Goal: Navigation & Orientation: Find specific page/section

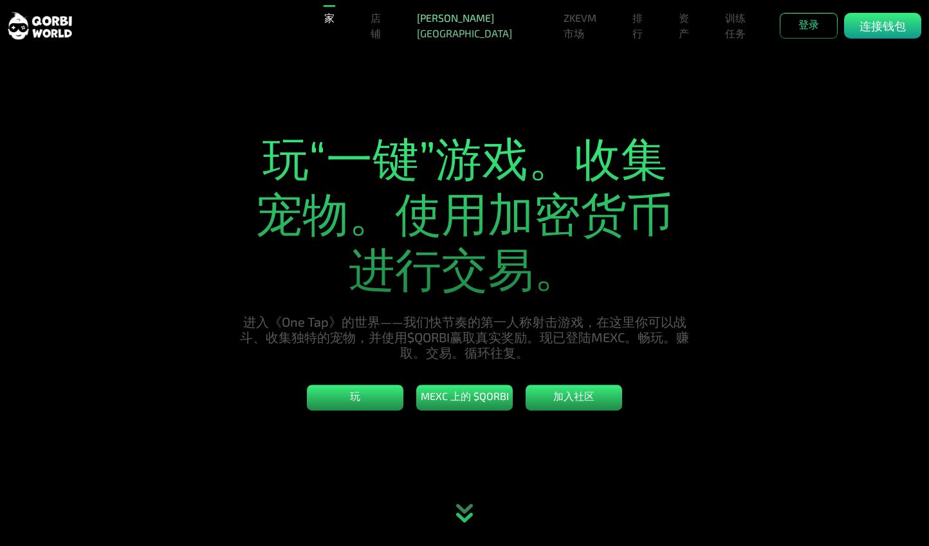
click at [445, 22] on font "[PERSON_NAME][GEOGRAPHIC_DATA]" at bounding box center [464, 26] width 95 height 28
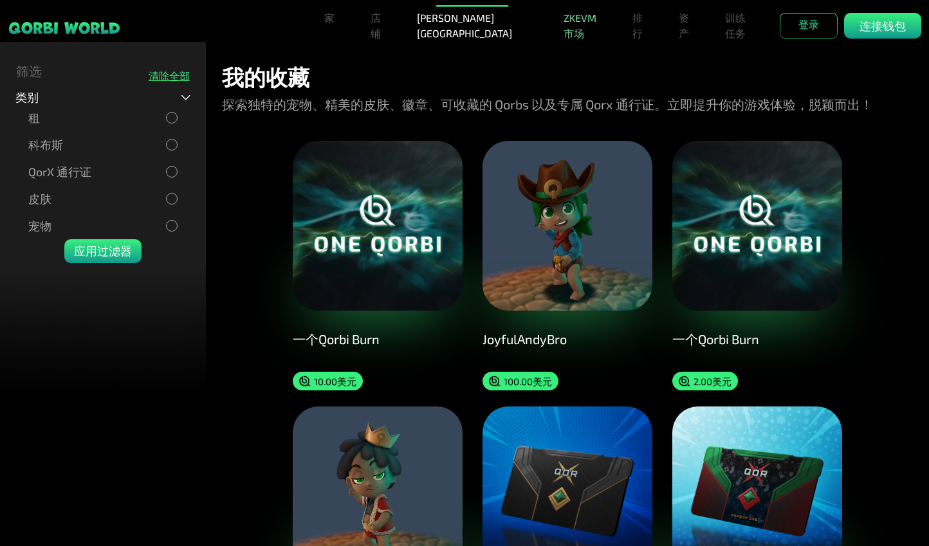
click at [564, 12] on font "ZKEVM市场" at bounding box center [580, 26] width 33 height 28
click at [380, 32] on font "店铺" at bounding box center [376, 26] width 10 height 28
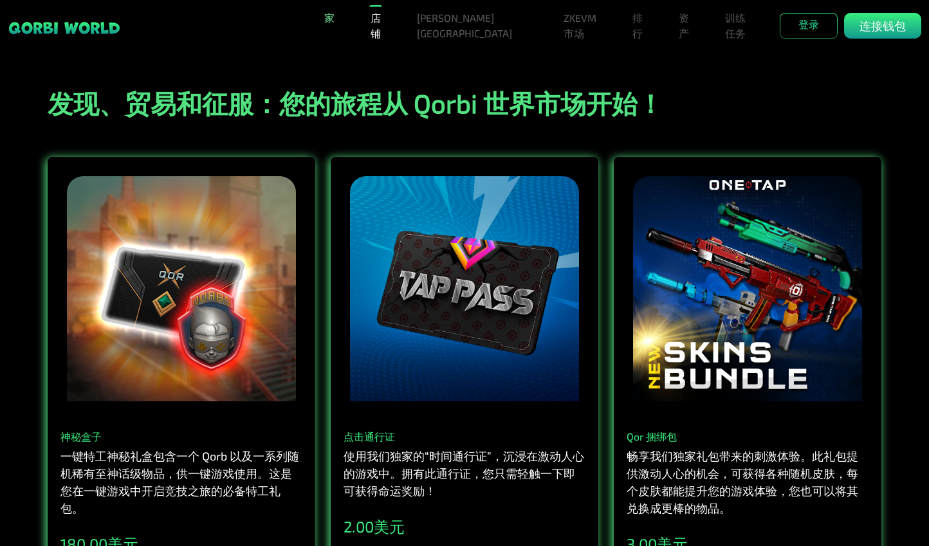
click at [327, 17] on font "家" at bounding box center [329, 18] width 10 height 12
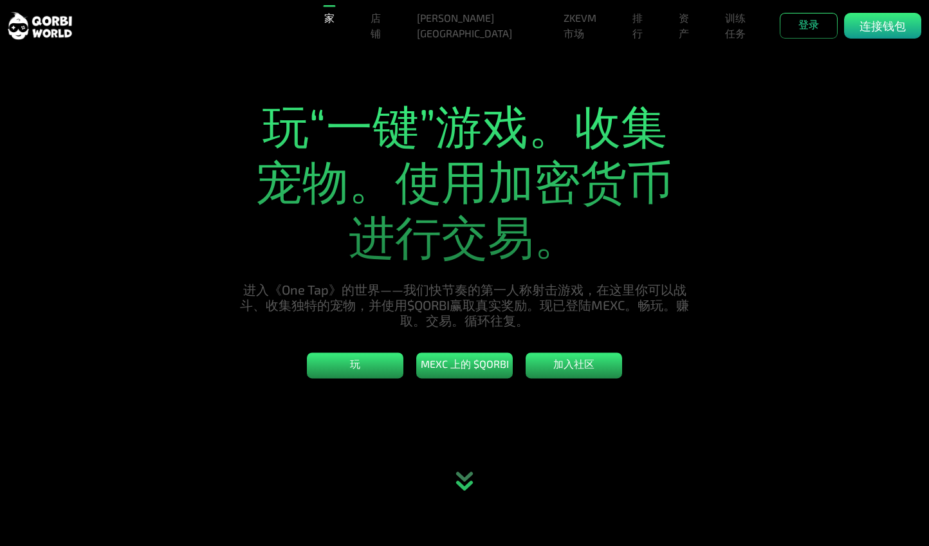
scroll to position [64, 0]
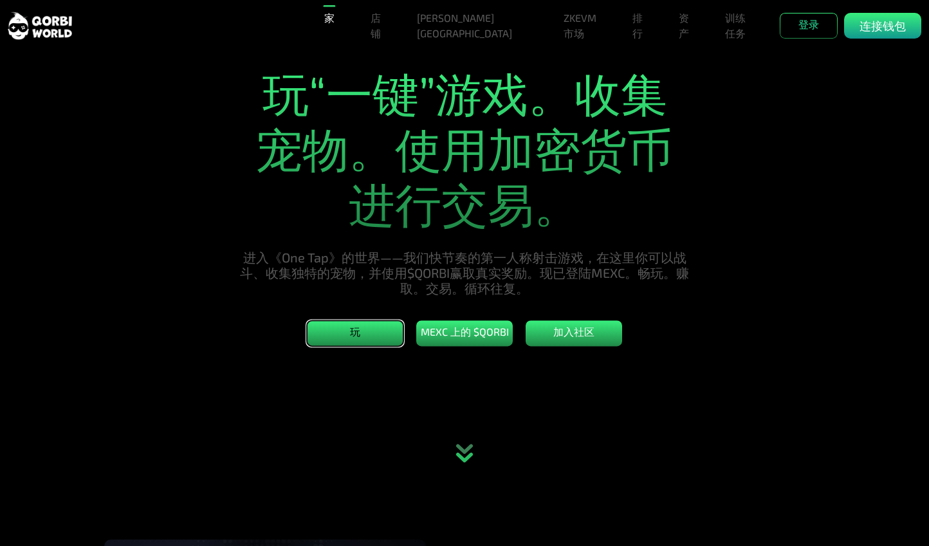
click at [372, 341] on button "玩" at bounding box center [355, 333] width 97 height 26
